Goal: Task Accomplishment & Management: Manage account settings

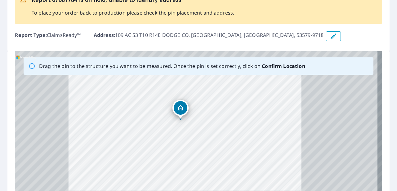
scroll to position [93, 0]
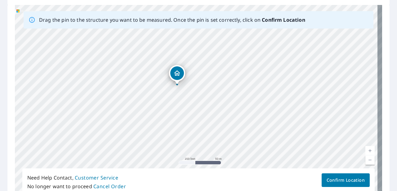
click at [177, 76] on icon "Dropped pin, building 1, Residential property, 109 AC S3 T10 R14E DODGE CO REES…" at bounding box center [177, 72] width 6 height 5
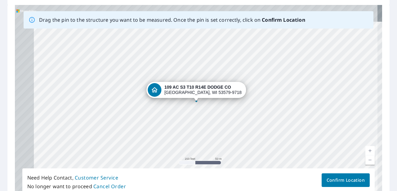
click at [177, 76] on div "109 AC S3 T10 R14E DODGE CO [GEOGRAPHIC_DATA], WI 53579-9718" at bounding box center [198, 102] width 367 height 195
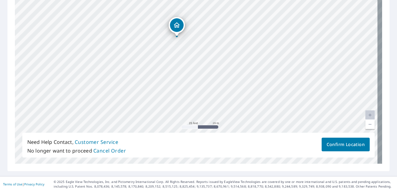
scroll to position [130, 0]
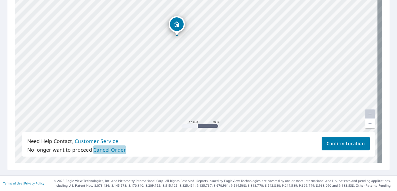
click at [113, 149] on span "Cancel Order" at bounding box center [109, 150] width 33 height 9
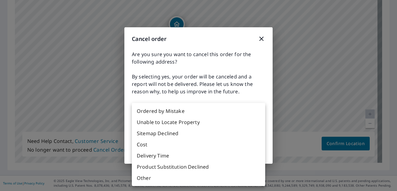
drag, startPoint x: 139, startPoint y: 125, endPoint x: 150, endPoint y: 125, distance: 11.2
click at [139, 124] on body "OA OA Dashboard Order History OA Report 67681784 is on hold, unable to identify…" at bounding box center [198, 95] width 397 height 191
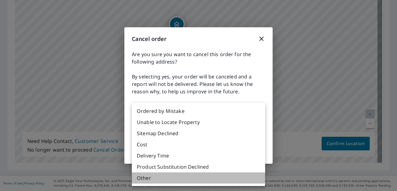
click at [146, 177] on li "Other" at bounding box center [198, 178] width 133 height 11
type input "36"
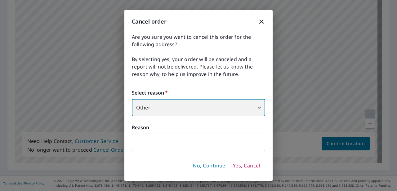
scroll to position [0, 0]
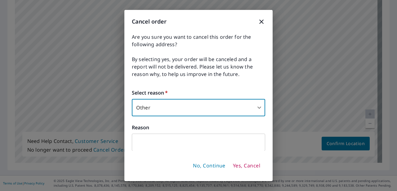
click at [149, 141] on input "text" at bounding box center [198, 142] width 133 height 17
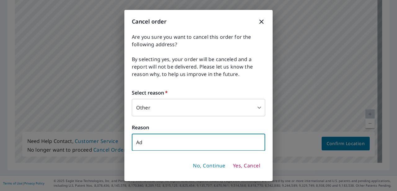
type input "A"
type input "I"
type input "Wrong address."
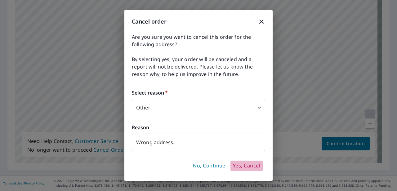
click at [242, 168] on span "Yes, Cancel" at bounding box center [246, 166] width 27 height 7
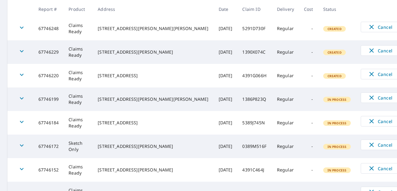
scroll to position [227, 0]
